Goal: Information Seeking & Learning: Find contact information

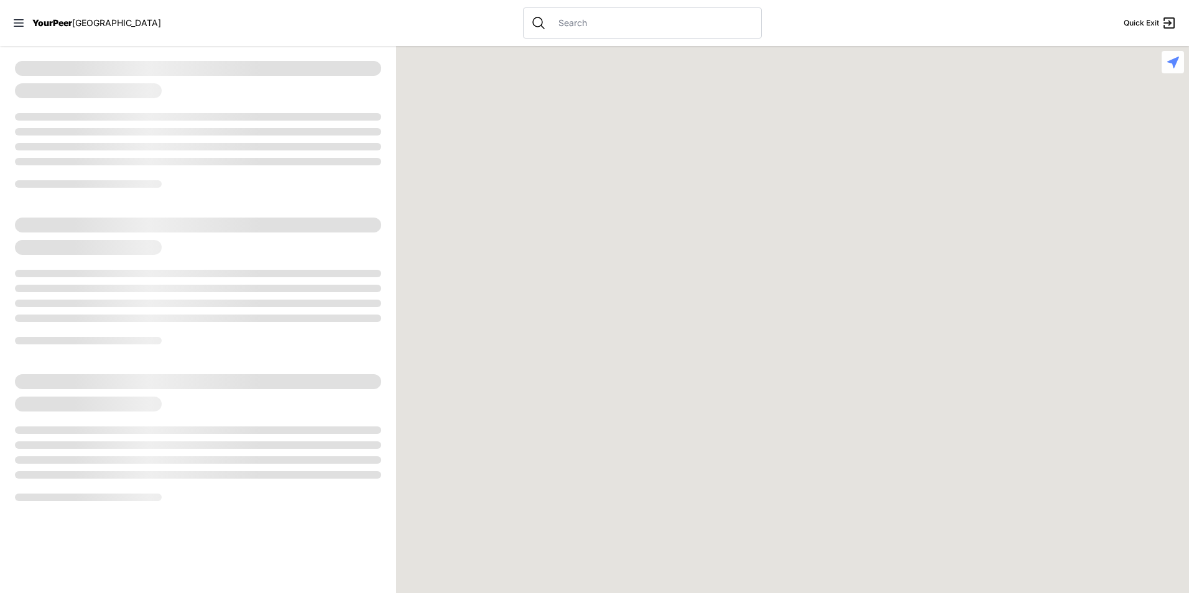
select select "recentlyUpdated"
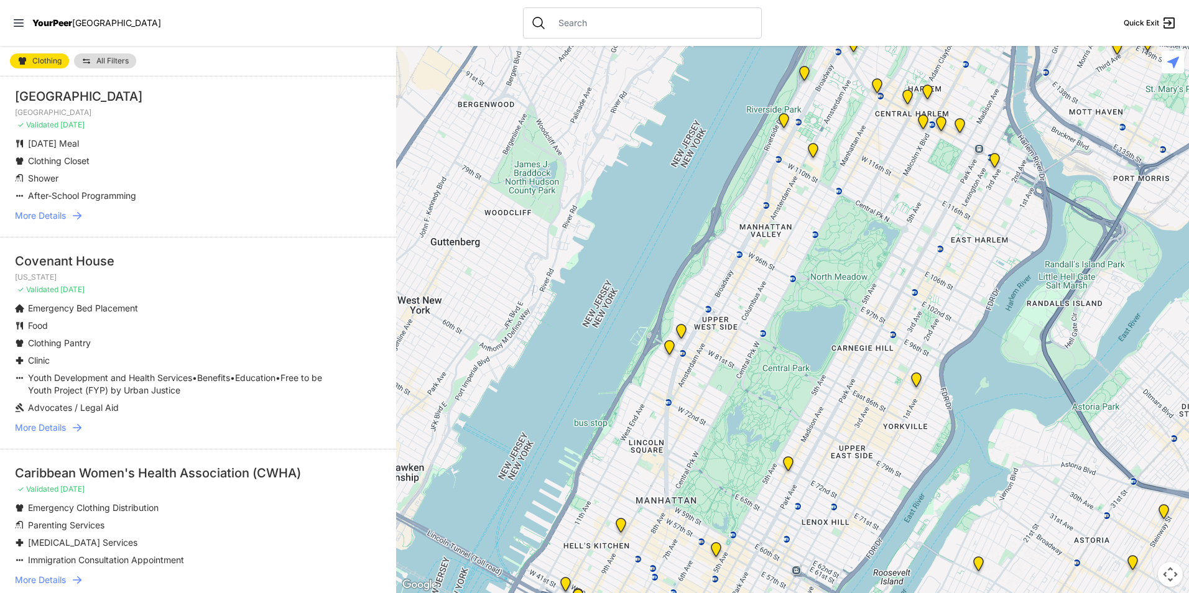
scroll to position [802, 0]
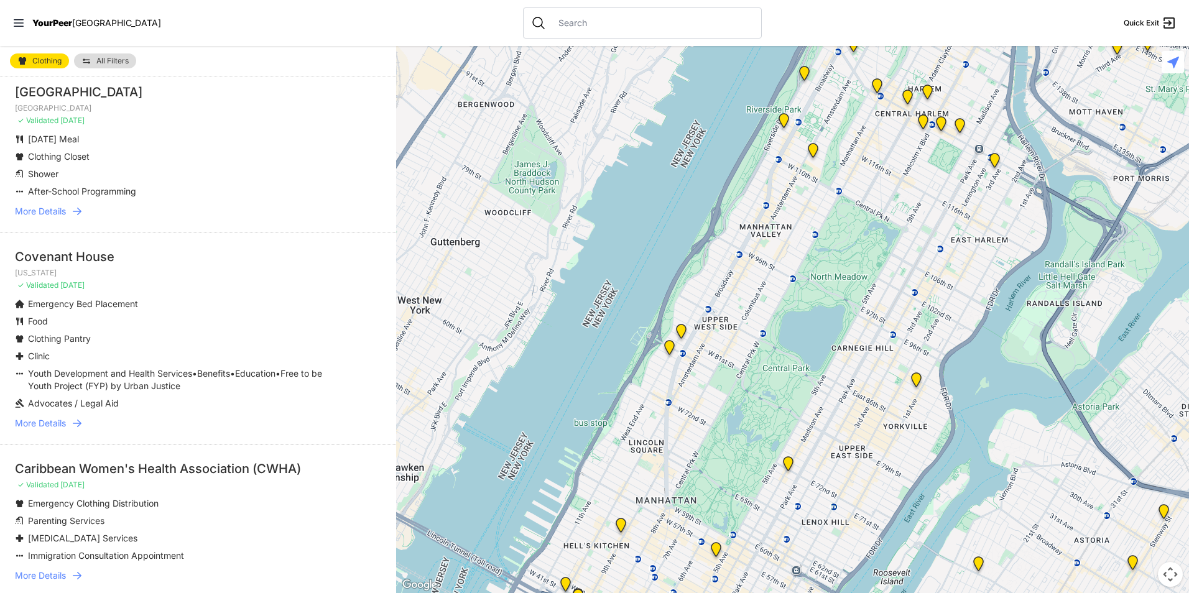
click at [66, 218] on span "More Details" at bounding box center [40, 211] width 51 height 12
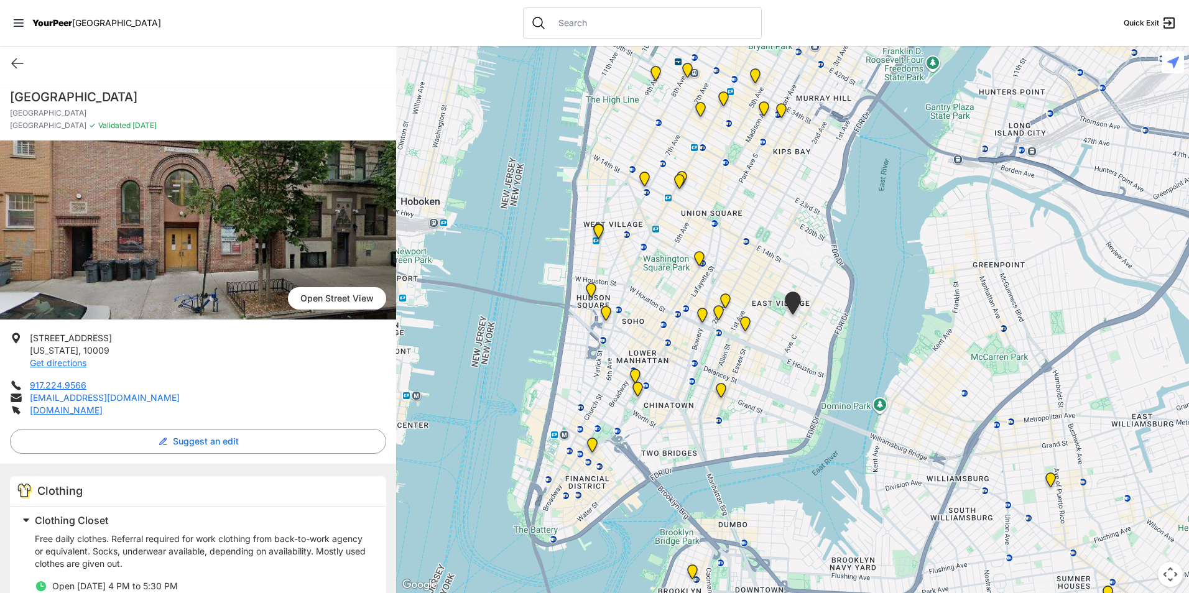
click at [85, 396] on link "info@graffitichurch.org" at bounding box center [105, 397] width 150 height 11
click at [72, 411] on link "graffitichurch.org" at bounding box center [66, 410] width 73 height 11
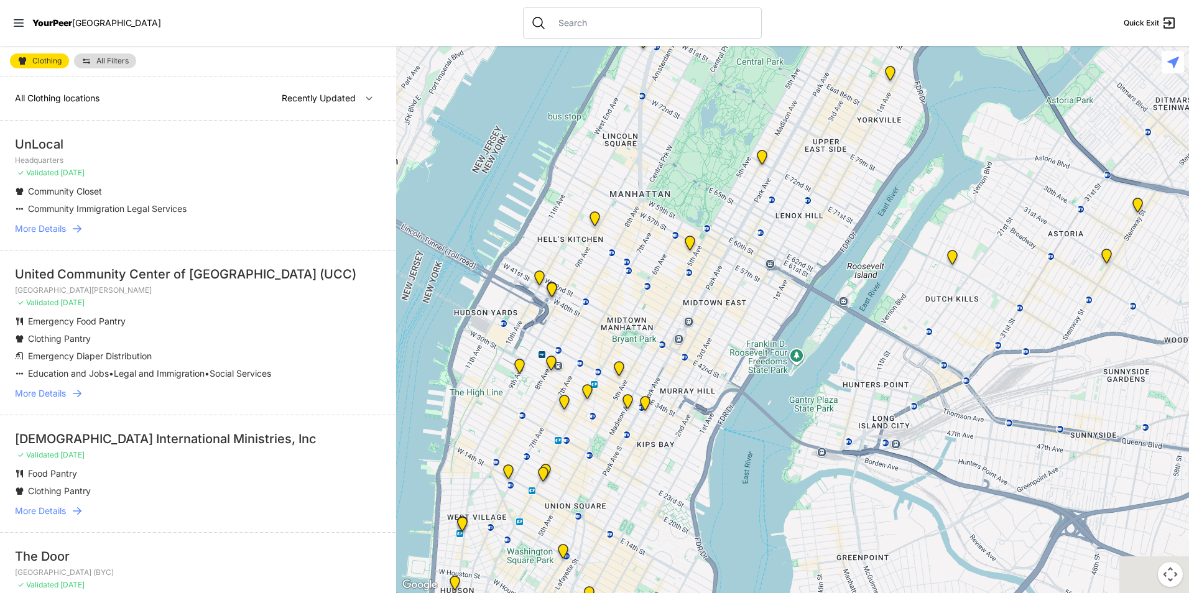
drag, startPoint x: 1051, startPoint y: 264, endPoint x: 1026, endPoint y: -46, distance: 311.4
click at [1026, 0] on html "View map Close panel YourPeer [GEOGRAPHIC_DATA] Quick Exit Single Adult Familie…" at bounding box center [594, 296] width 1189 height 593
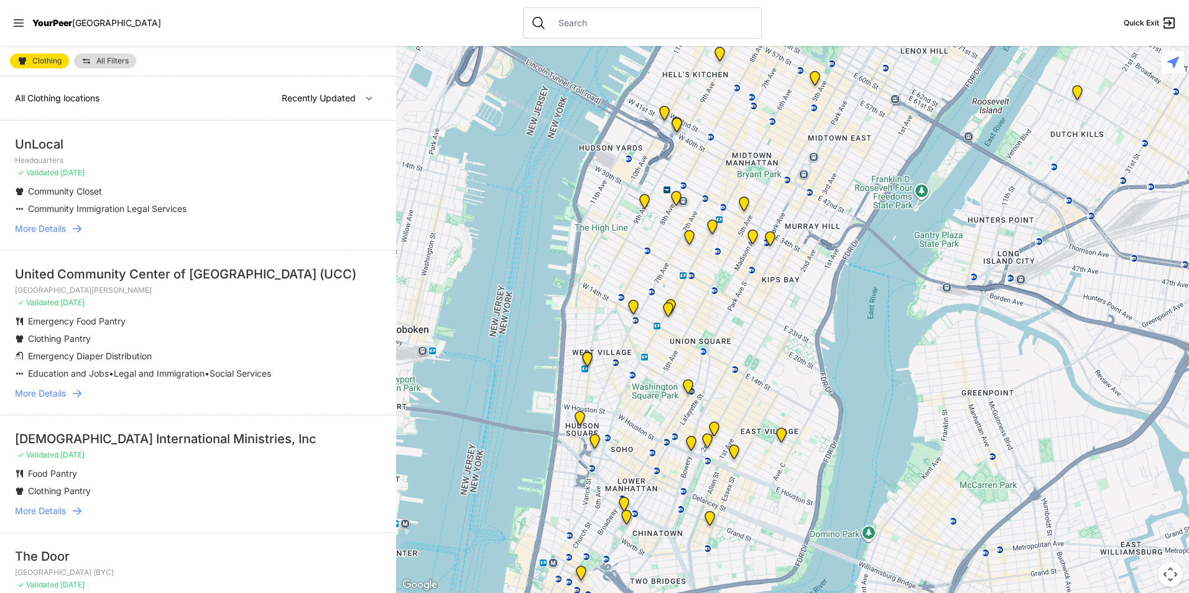
drag, startPoint x: 703, startPoint y: 450, endPoint x: 809, endPoint y: 302, distance: 181.4
click at [825, 285] on div at bounding box center [792, 319] width 793 height 547
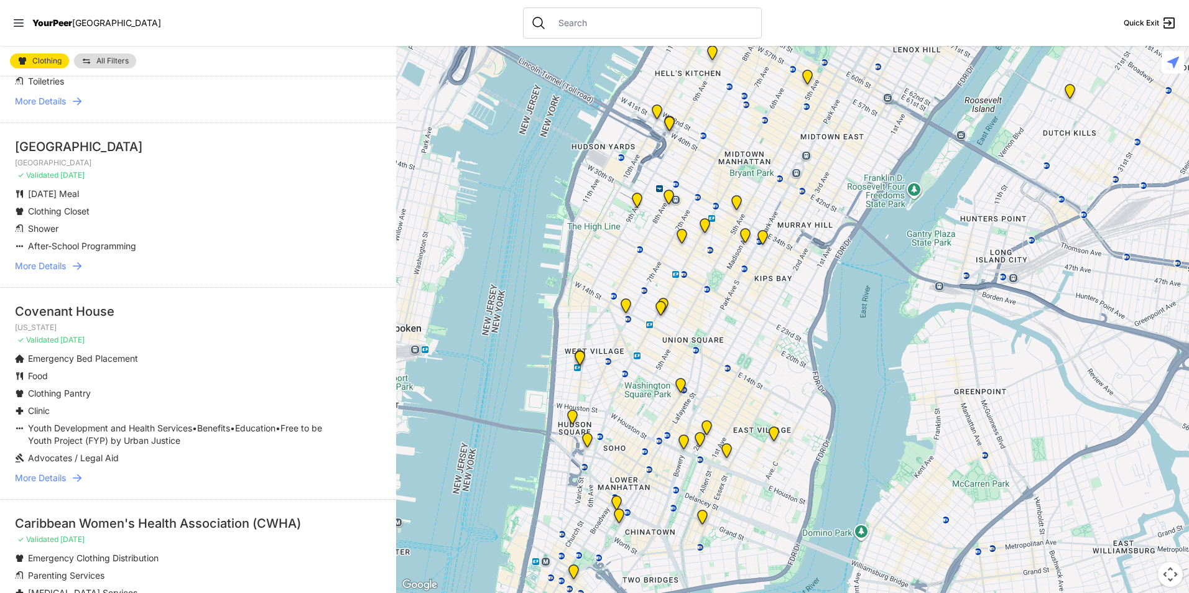
scroll to position [806, 0]
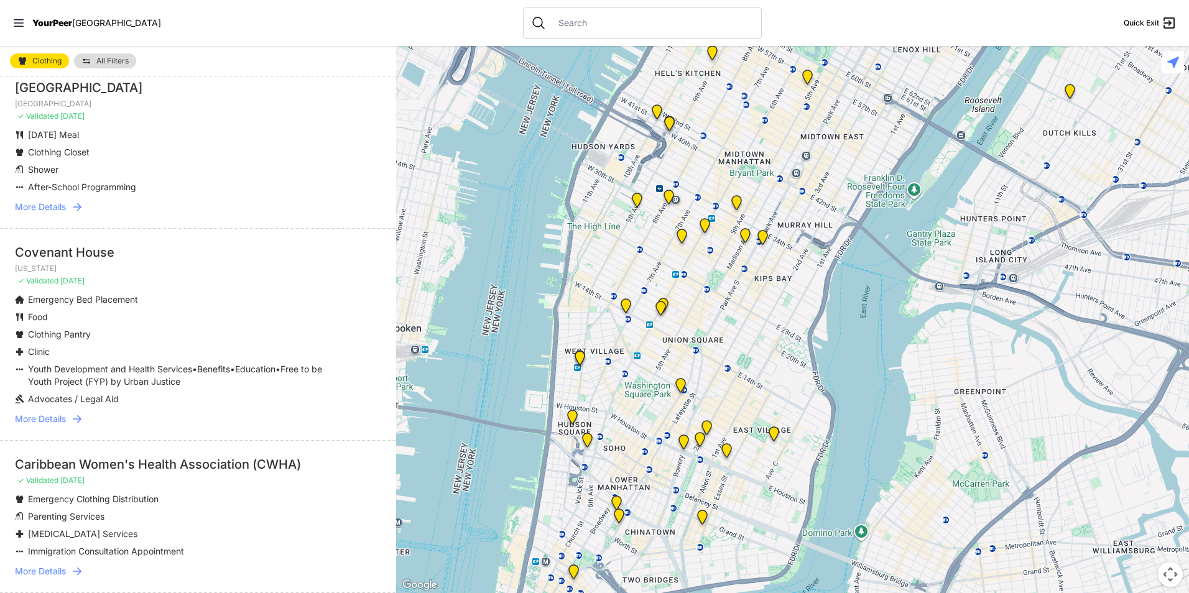
click at [77, 425] on icon at bounding box center [77, 419] width 12 height 12
